Goal: Task Accomplishment & Management: Manage account settings

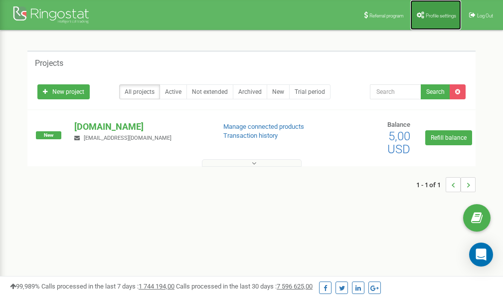
click at [432, 11] on link "Profile settings" at bounding box center [435, 15] width 51 height 30
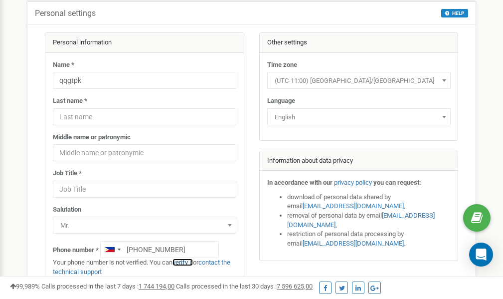
click at [185, 263] on link "verify it" at bounding box center [182, 261] width 20 height 7
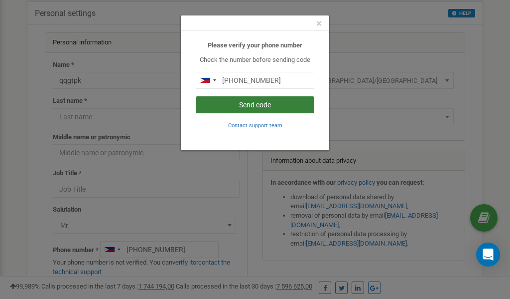
click at [264, 106] on button "Send code" at bounding box center [255, 104] width 119 height 17
